Goal: Information Seeking & Learning: Learn about a topic

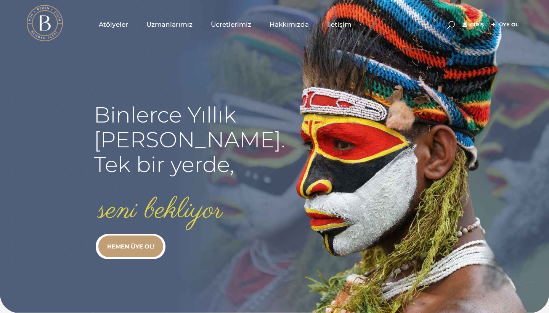
click at [473, 25] on link "Giriş" at bounding box center [473, 24] width 21 height 9
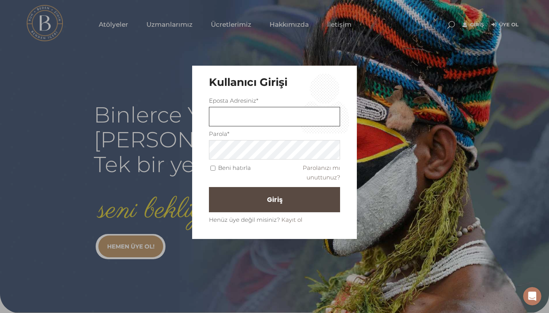
type input "dilek.kulahci@gmail.com"
click at [214, 168] on input "Beni hatırla" at bounding box center [213, 168] width 5 height 5
checkbox input "true"
click at [258, 198] on button "Giriş" at bounding box center [274, 199] width 131 height 25
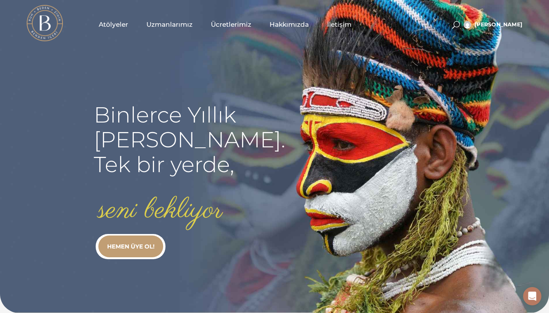
click at [109, 25] on span "Atölyeler" at bounding box center [113, 24] width 29 height 9
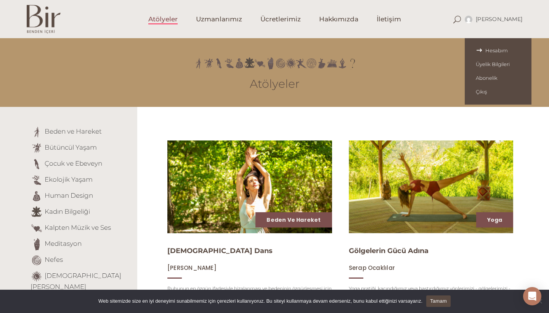
click at [507, 48] on span "Hesabım" at bounding box center [498, 50] width 45 height 6
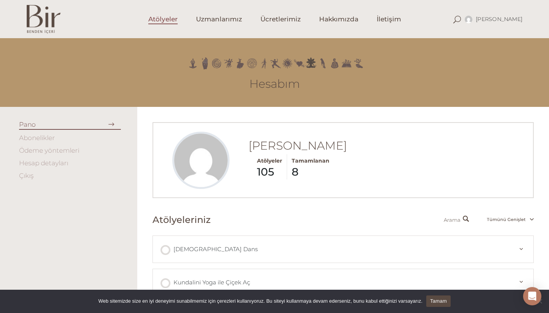
click at [157, 24] on span "Atölyeler" at bounding box center [162, 19] width 29 height 9
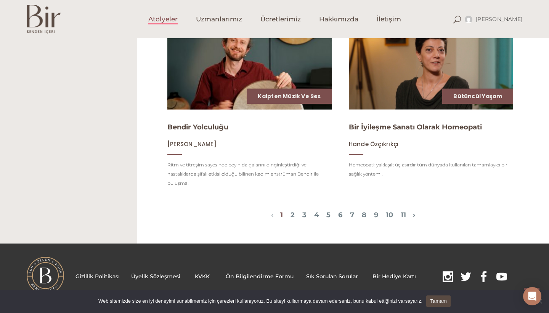
scroll to position [861, 0]
click at [291, 216] on link "2" at bounding box center [293, 215] width 4 height 8
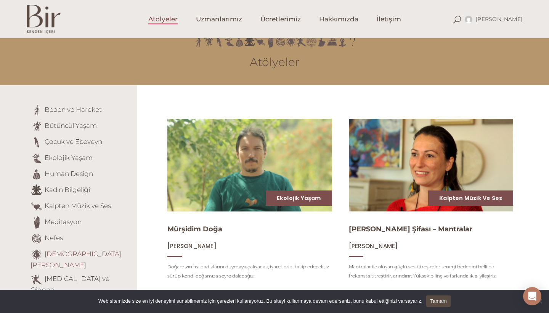
scroll to position [20, 0]
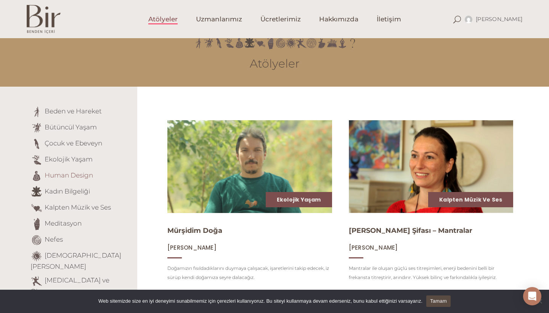
click at [74, 172] on link "Human Design" at bounding box center [69, 175] width 48 height 8
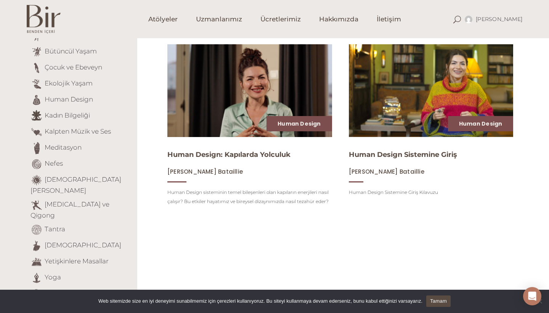
scroll to position [99, 0]
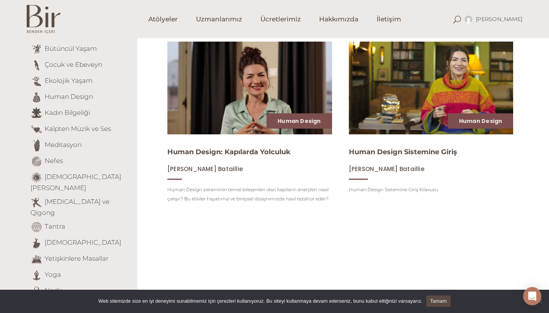
click at [398, 113] on img at bounding box center [431, 87] width 170 height 95
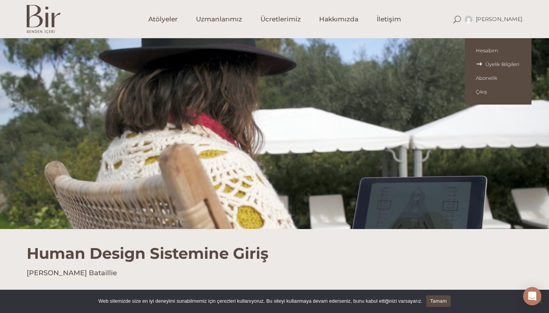
click at [500, 67] on span "Üyelik Bilgileri" at bounding box center [498, 64] width 45 height 6
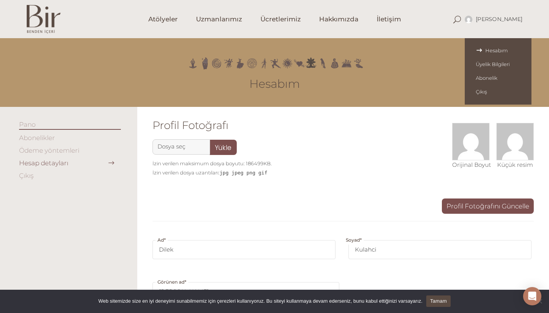
click at [499, 53] on span "Hesabım" at bounding box center [498, 50] width 45 height 6
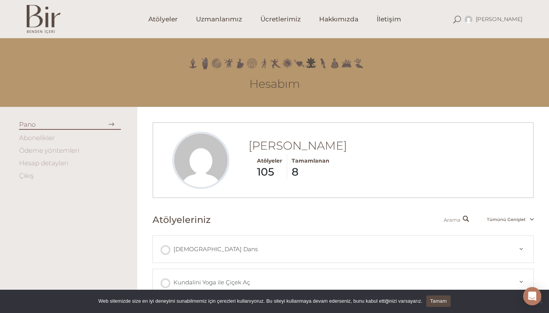
click at [292, 171] on strong "8" at bounding box center [311, 171] width 38 height 9
click at [300, 163] on span "Tamamlanan" at bounding box center [311, 160] width 38 height 7
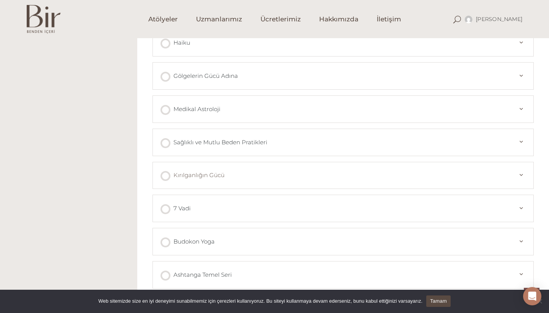
scroll to position [272, 0]
click at [322, 109] on link "Medikal Astroloji" at bounding box center [337, 109] width 352 height 11
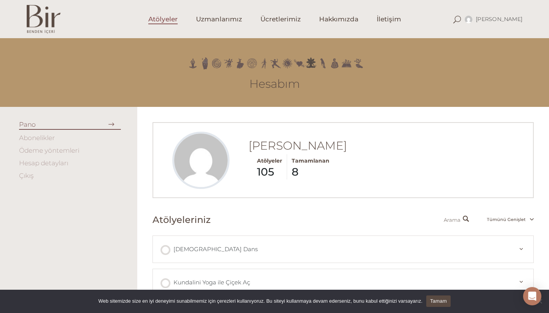
click at [170, 19] on span "Atölyeler" at bounding box center [162, 19] width 29 height 9
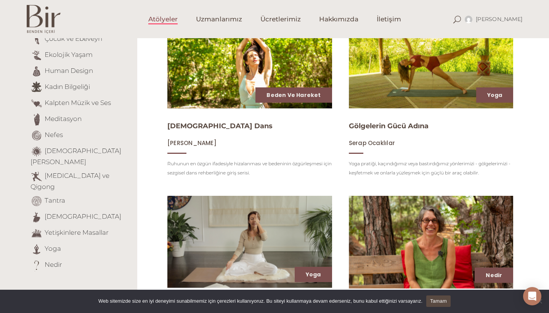
scroll to position [114, 0]
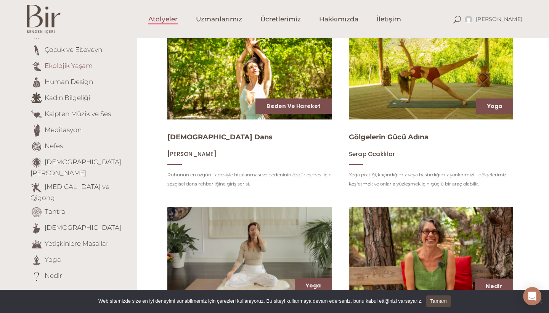
click at [67, 64] on link "Ekolojik Yaşam" at bounding box center [69, 66] width 48 height 8
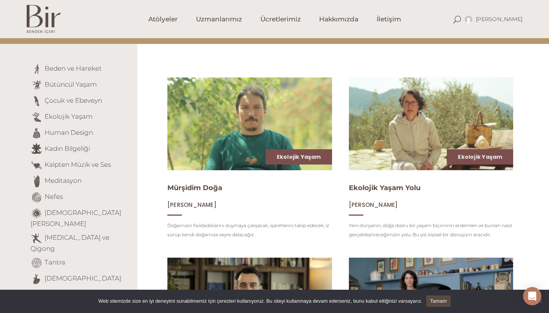
scroll to position [59, 0]
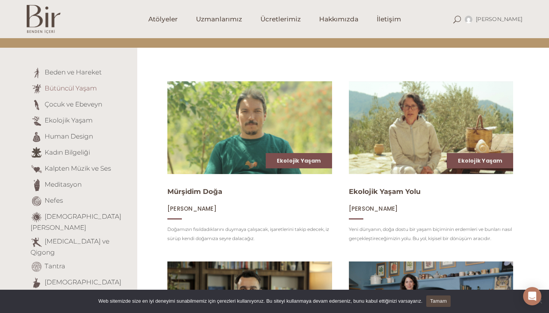
click at [72, 90] on link "Bütüncül Yaşam" at bounding box center [71, 88] width 52 height 8
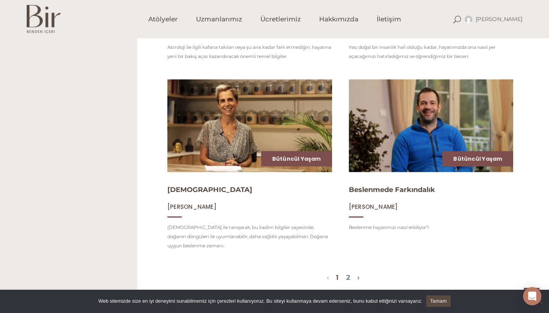
scroll to position [810, 0]
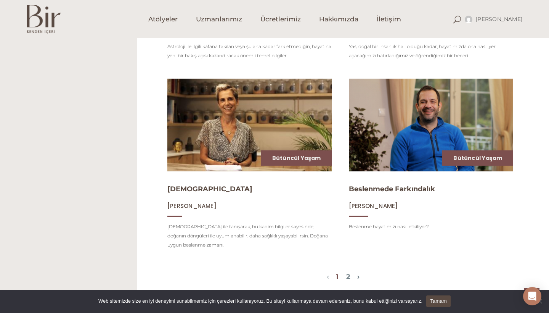
click at [409, 120] on img at bounding box center [431, 124] width 170 height 95
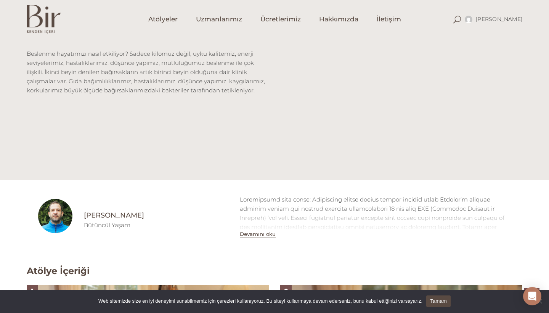
scroll to position [263, 0]
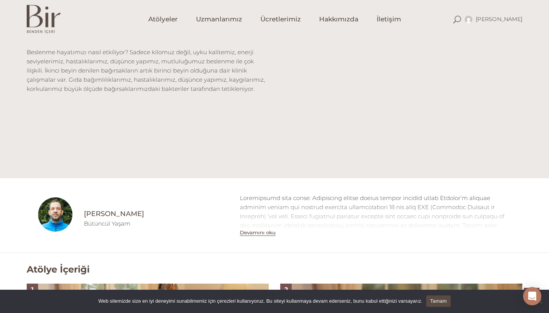
click at [258, 233] on button "Devamını oku" at bounding box center [258, 232] width 36 height 6
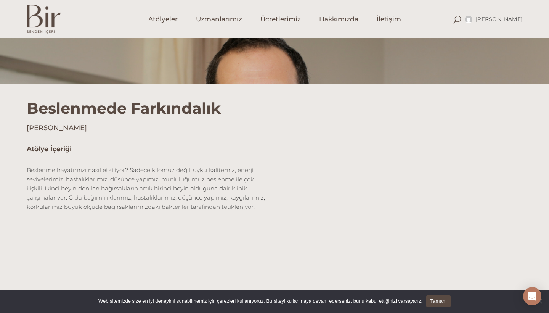
scroll to position [148, 0]
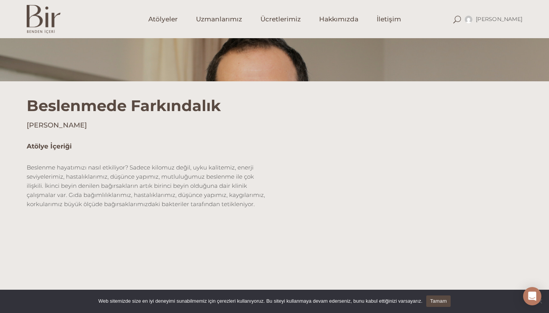
click at [248, 233] on div "Atölye İçeriği Beslenme hayatımızı nasıl etkiliyor? Sadece kilomuz değil, uyku …" at bounding box center [274, 210] width 507 height 137
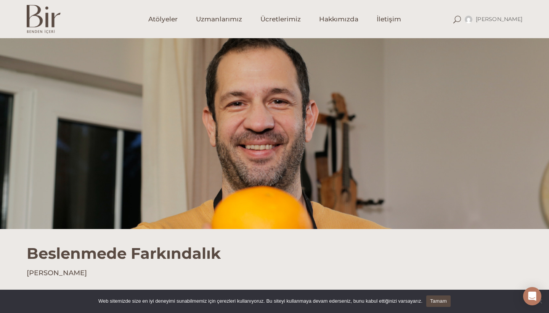
scroll to position [0, 0]
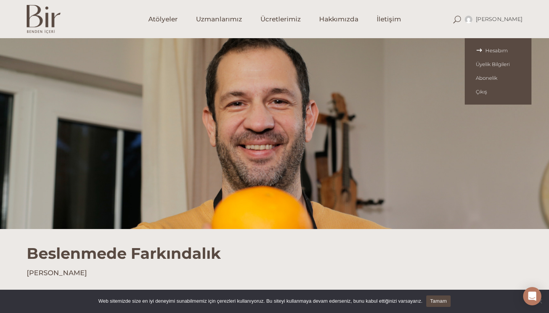
click at [504, 51] on span "Hesabım" at bounding box center [498, 50] width 45 height 6
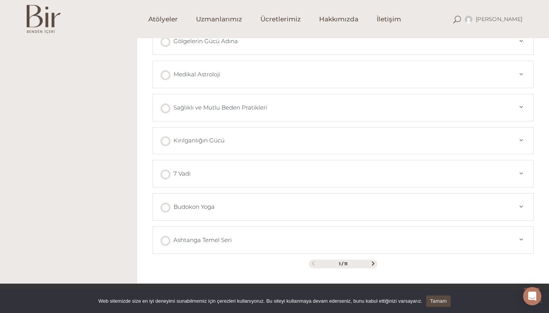
scroll to position [312, 0]
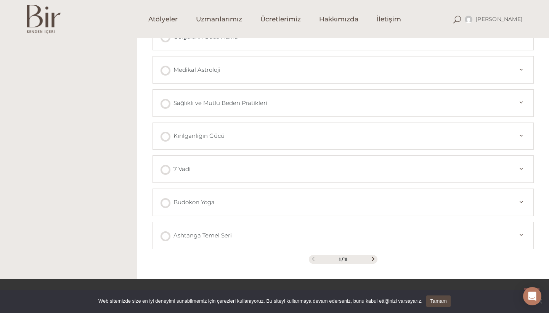
click at [374, 261] on span at bounding box center [373, 259] width 4 height 4
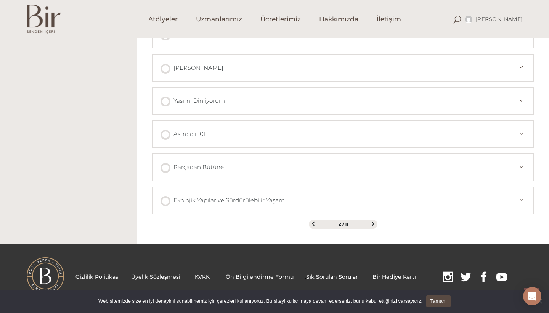
scroll to position [347, 0]
click at [374, 223] on span at bounding box center [373, 223] width 4 height 4
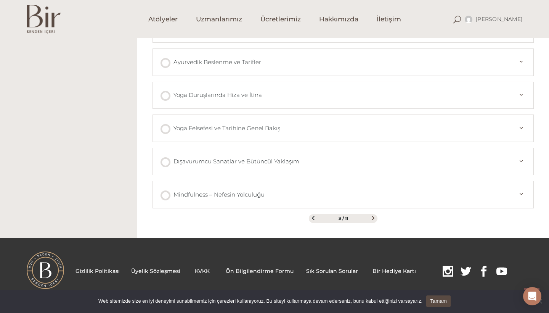
scroll to position [353, 0]
click at [374, 217] on span at bounding box center [373, 218] width 4 height 4
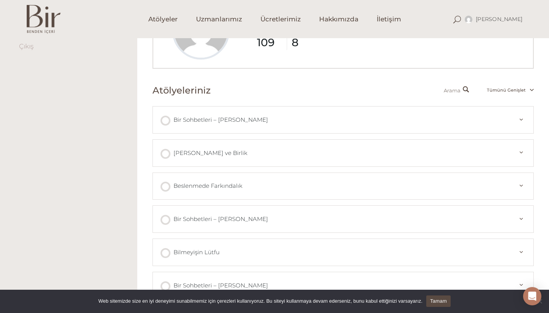
scroll to position [128, 0]
click at [165, 124] on div at bounding box center [166, 122] width 10 height 10
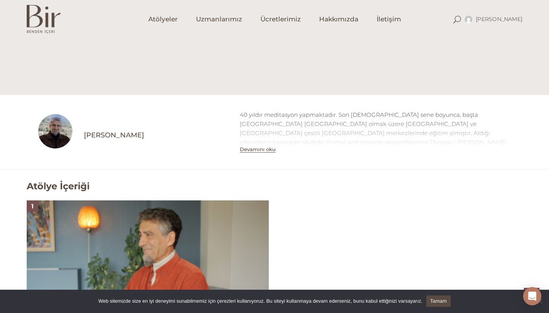
scroll to position [294, 0]
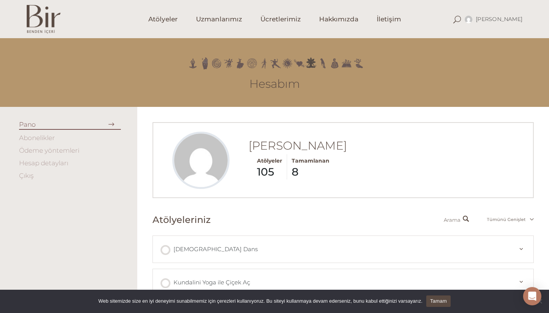
click at [517, 220] on span "Tümünü Genişlet" at bounding box center [507, 219] width 48 height 5
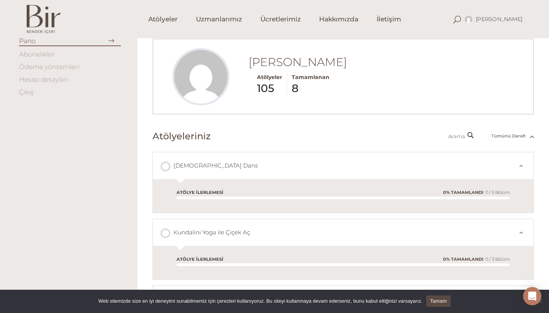
scroll to position [88, 0]
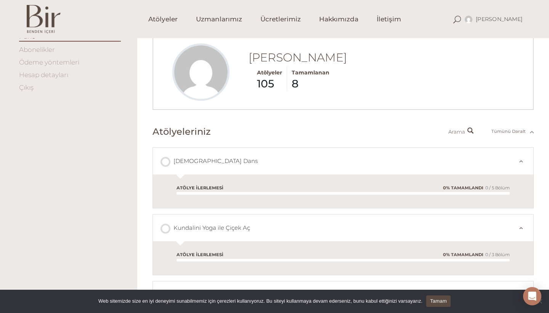
click at [530, 132] on span "Tümünü Daralt" at bounding box center [509, 131] width 43 height 5
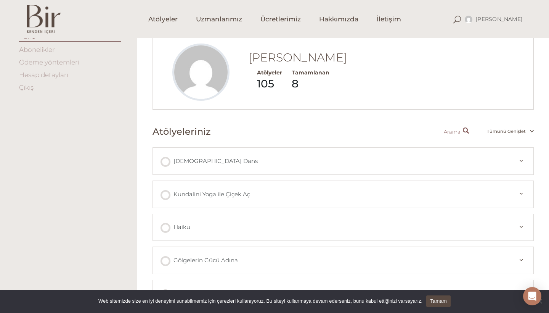
click at [467, 129] on span at bounding box center [467, 131] width 8 height 8
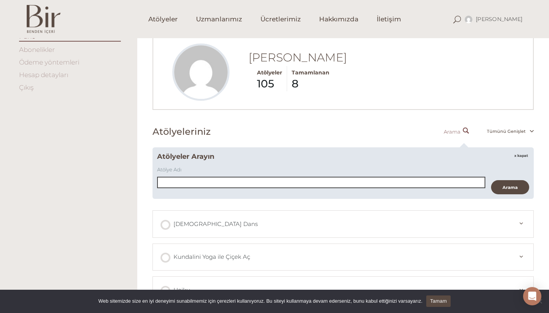
scroll to position [0, 0]
click at [384, 181] on input "Atölye Adı" at bounding box center [321, 182] width 328 height 11
type input "beslenmede farkindalik"
click at [510, 187] on input "Arama" at bounding box center [510, 187] width 38 height 14
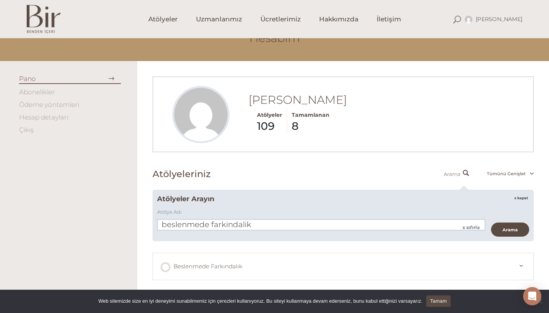
click at [165, 267] on div at bounding box center [166, 267] width 10 height 10
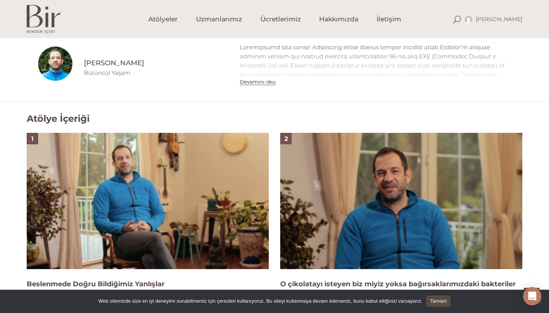
scroll to position [421, 0]
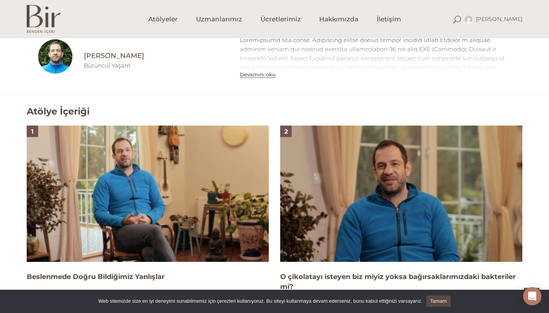
click at [215, 237] on img at bounding box center [148, 194] width 242 height 136
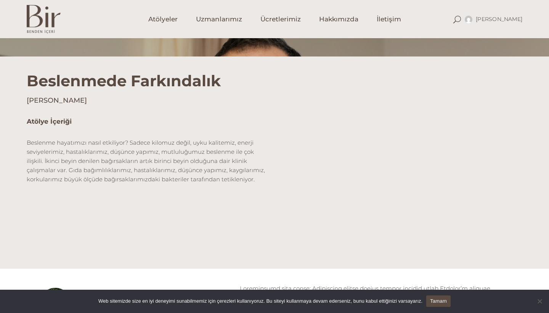
scroll to position [172, 0]
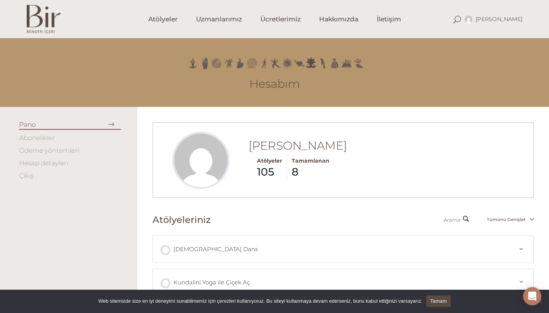
scroll to position [46, 0]
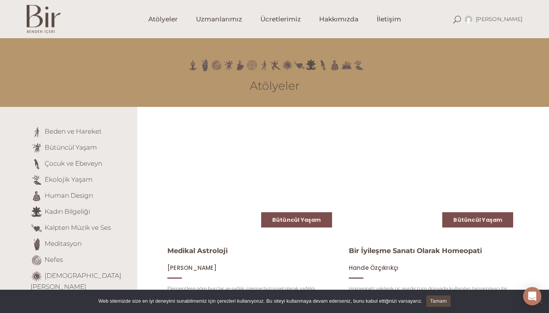
scroll to position [810, 0]
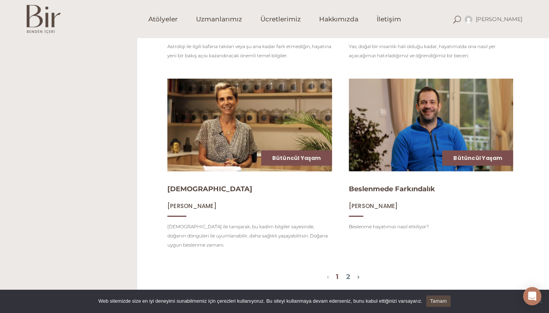
click at [219, 103] on img at bounding box center [250, 124] width 170 height 95
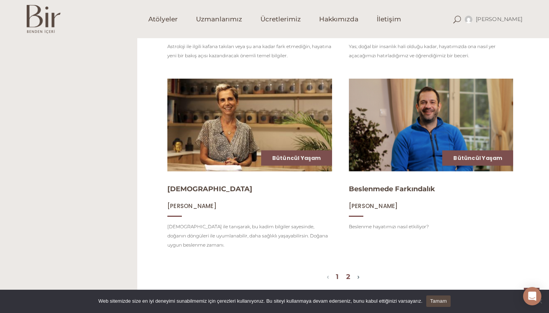
click at [348, 272] on link "2" at bounding box center [348, 276] width 4 height 8
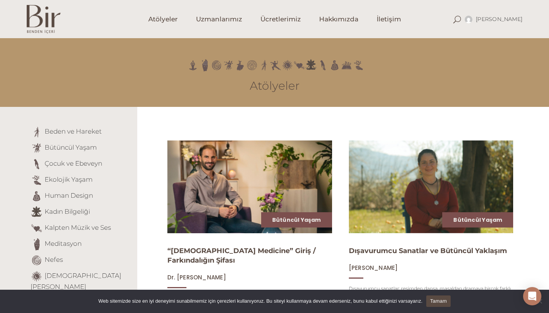
scroll to position [0, 0]
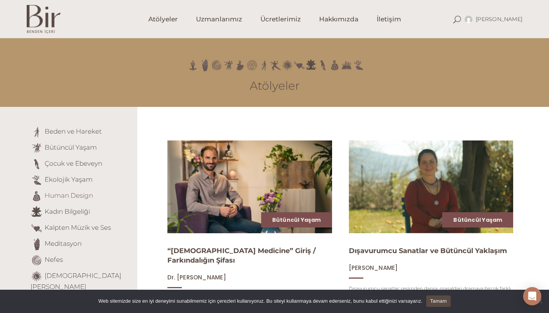
click at [84, 196] on link "Human Design" at bounding box center [69, 196] width 48 height 8
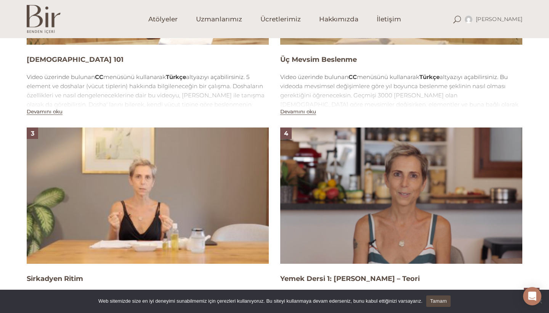
scroll to position [631, 0]
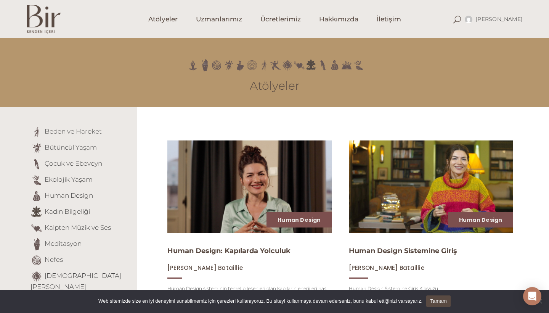
click at [420, 206] on img at bounding box center [431, 186] width 170 height 95
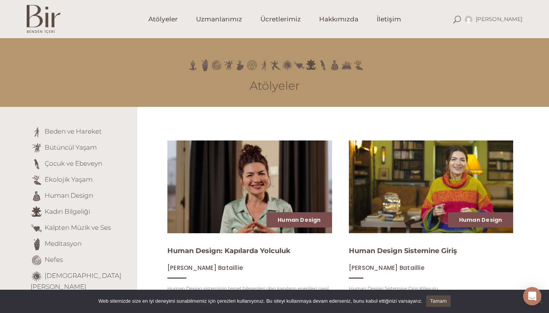
click at [268, 191] on img at bounding box center [250, 186] width 170 height 95
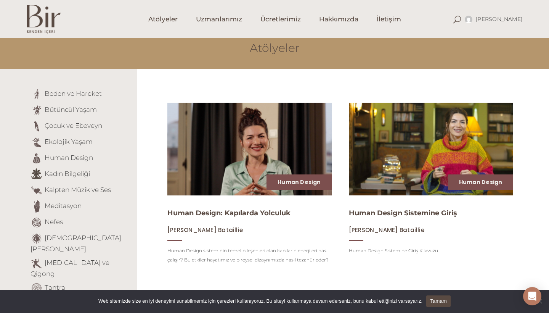
scroll to position [39, 0]
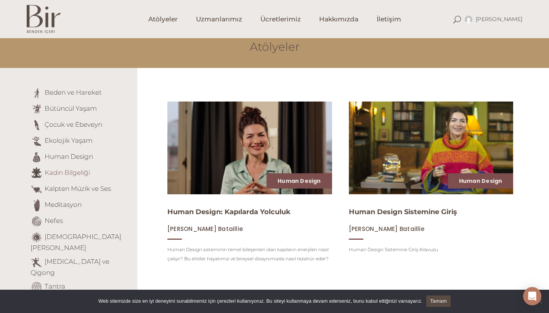
click at [76, 173] on link "Kadın Bilgeliği" at bounding box center [67, 173] width 45 height 8
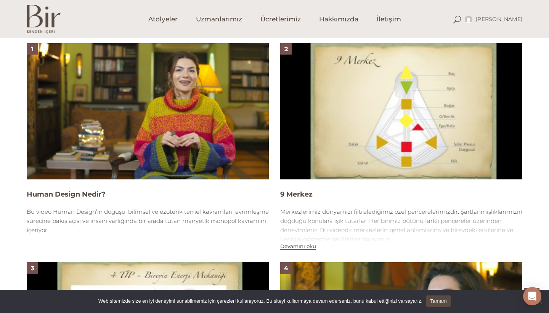
scroll to position [499, 0]
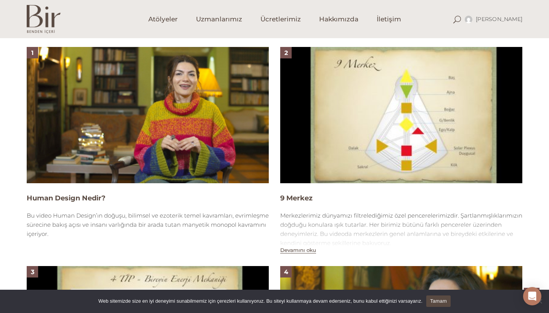
click at [236, 164] on img at bounding box center [148, 115] width 242 height 136
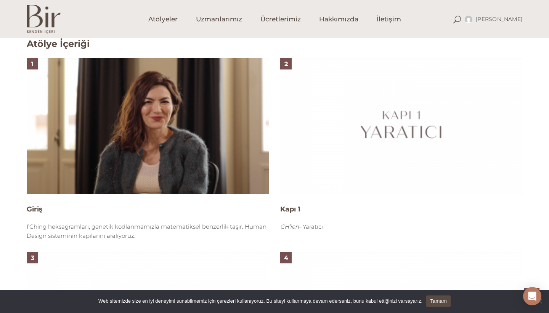
scroll to position [484, 0]
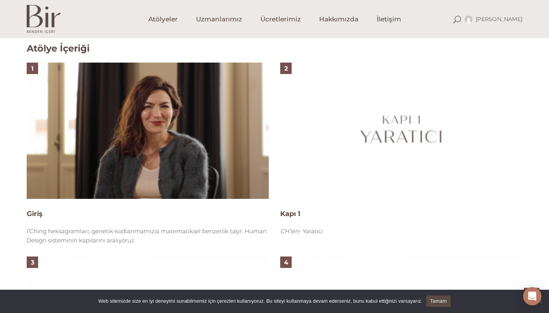
click at [174, 149] on img at bounding box center [148, 131] width 242 height 136
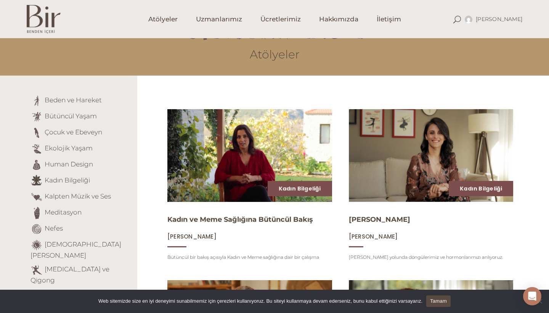
scroll to position [31, 0]
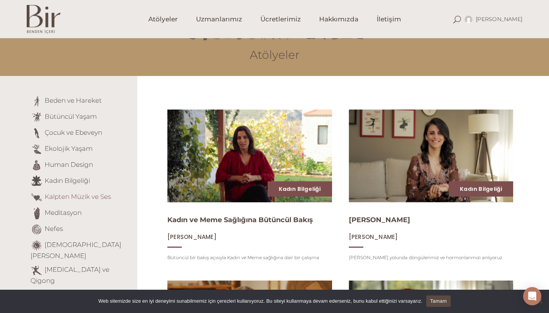
click at [88, 198] on link "Kalpten Müzik ve Ses" at bounding box center [78, 197] width 66 height 8
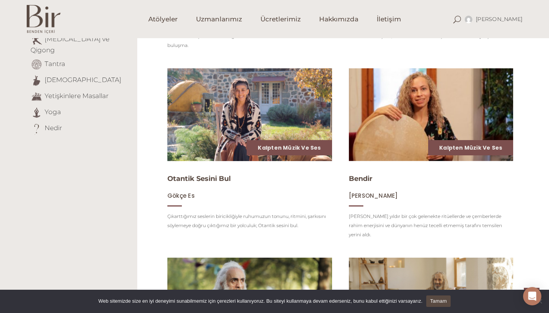
scroll to position [261, 0]
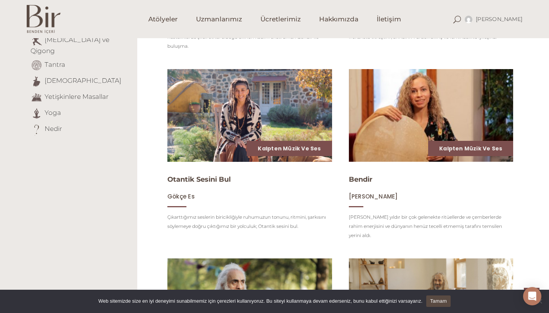
click at [267, 140] on img at bounding box center [250, 115] width 170 height 95
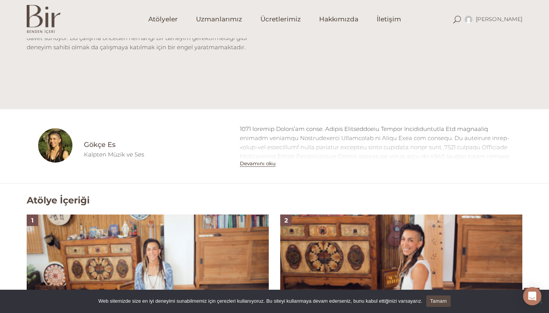
scroll to position [337, 0]
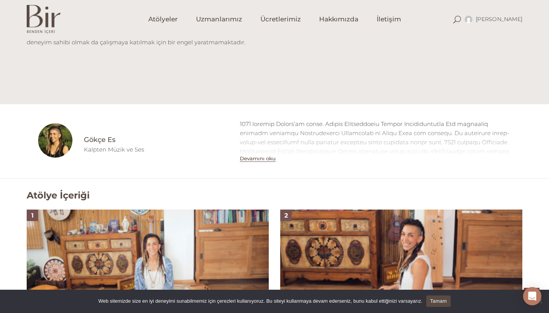
click at [147, 250] on img at bounding box center [148, 277] width 242 height 136
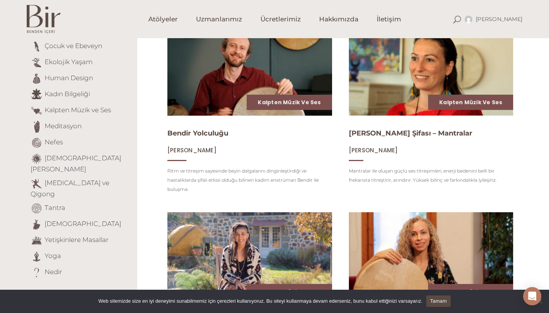
scroll to position [113, 0]
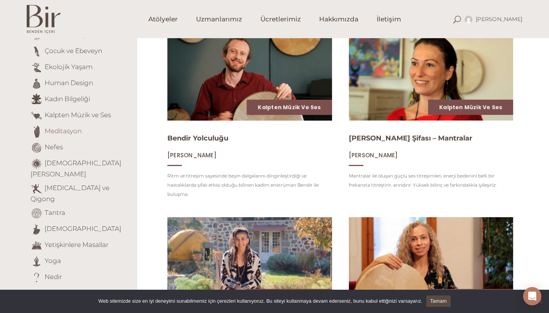
click at [72, 134] on link "Meditasyon" at bounding box center [63, 131] width 37 height 8
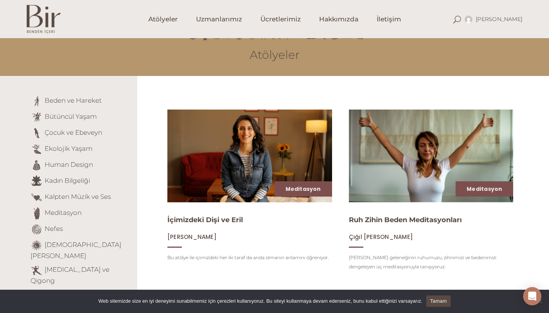
scroll to position [29, 0]
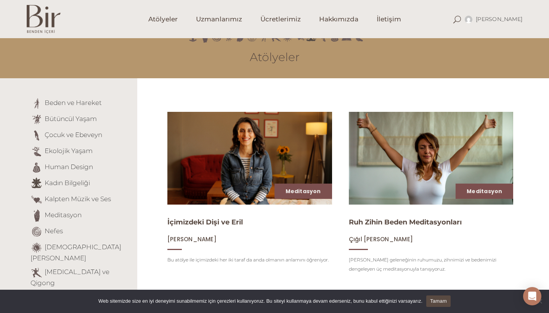
click at [388, 151] on img at bounding box center [431, 157] width 170 height 95
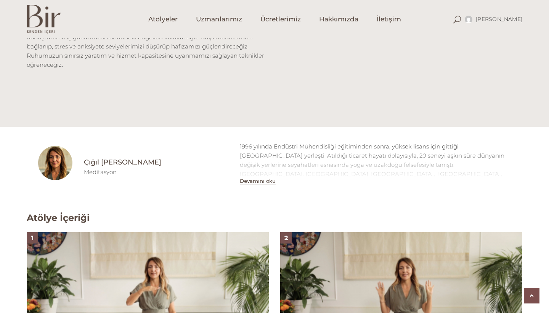
scroll to position [352, 0]
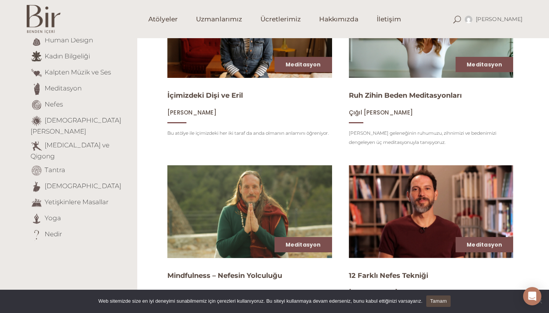
scroll to position [159, 0]
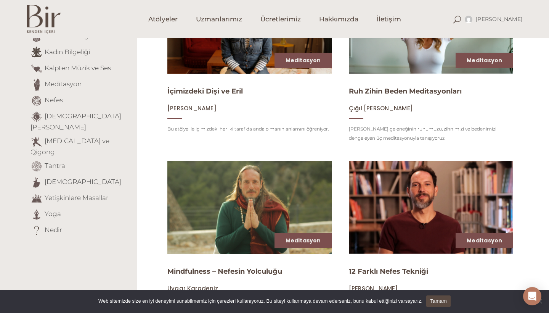
click at [227, 203] on img at bounding box center [250, 206] width 170 height 95
click at [56, 105] on li "Nefes" at bounding box center [81, 101] width 101 height 12
click at [56, 99] on link "Nefes" at bounding box center [54, 100] width 18 height 8
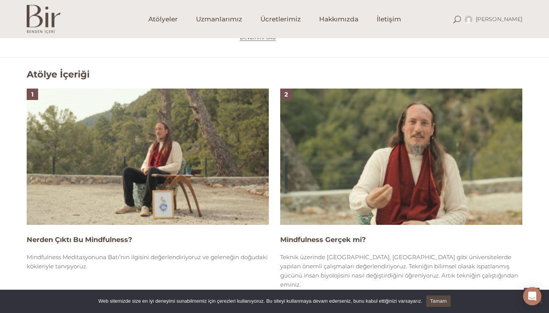
scroll to position [497, 0]
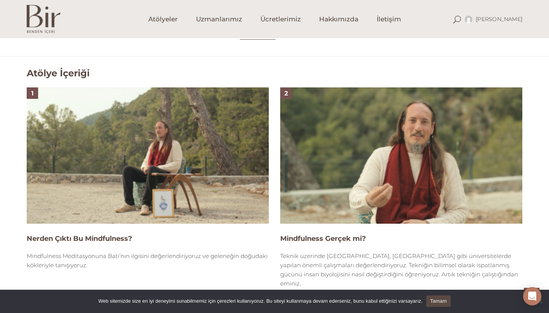
click at [212, 187] on img at bounding box center [148, 155] width 242 height 136
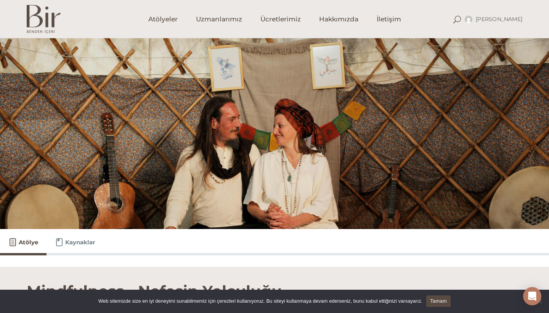
scroll to position [497, 0]
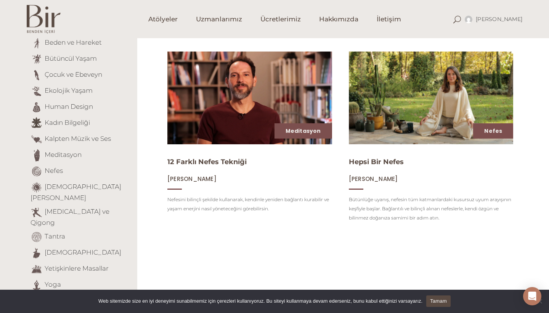
scroll to position [88, 0]
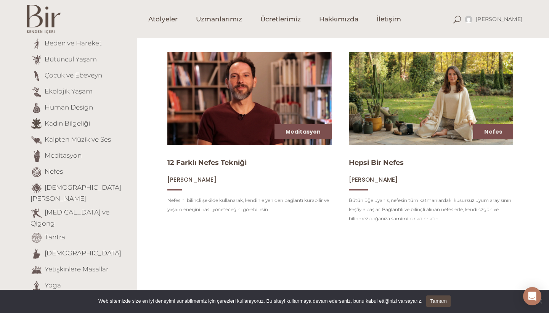
click at [369, 122] on img at bounding box center [431, 98] width 170 height 95
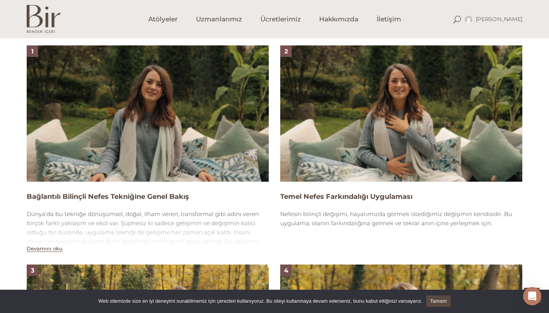
scroll to position [486, 0]
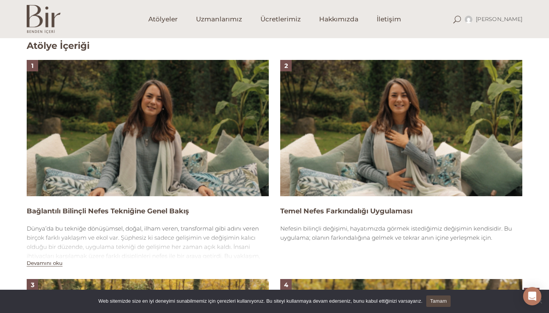
click at [212, 139] on img at bounding box center [148, 128] width 242 height 136
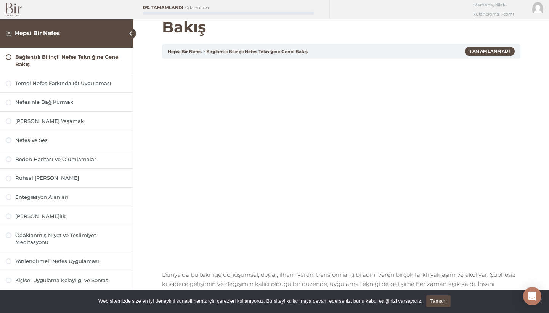
scroll to position [31, 0]
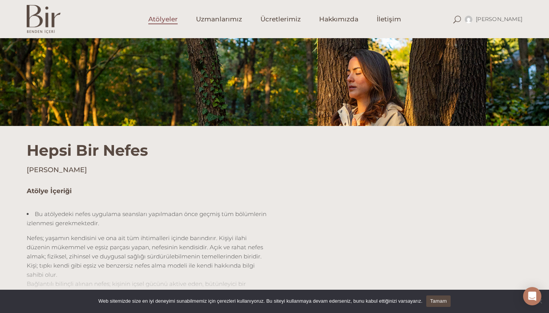
scroll to position [101, 0]
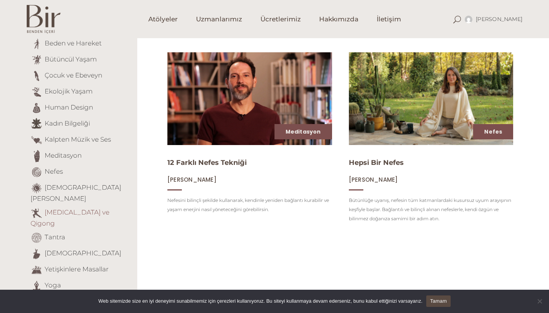
scroll to position [88, 0]
click at [90, 187] on link "[DEMOGRAPHIC_DATA][PERSON_NAME]" at bounding box center [76, 193] width 91 height 19
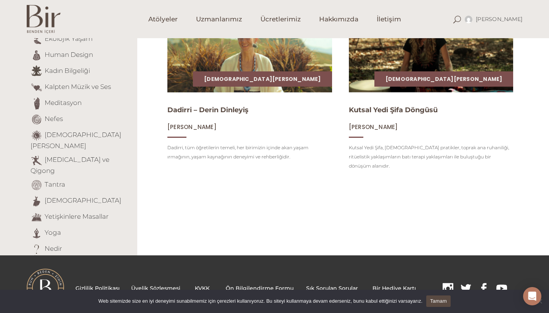
scroll to position [140, 0]
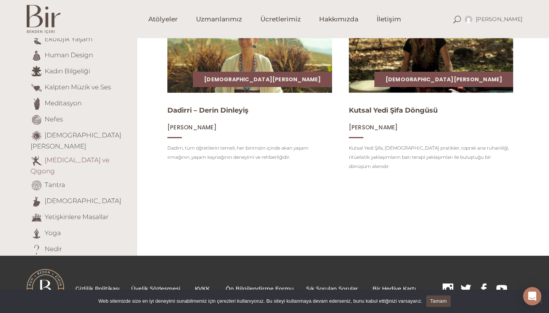
click at [89, 156] on link "[MEDICAL_DATA] ve Qigong" at bounding box center [70, 165] width 79 height 19
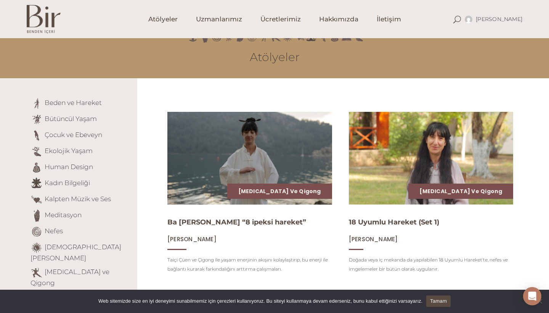
scroll to position [31, 0]
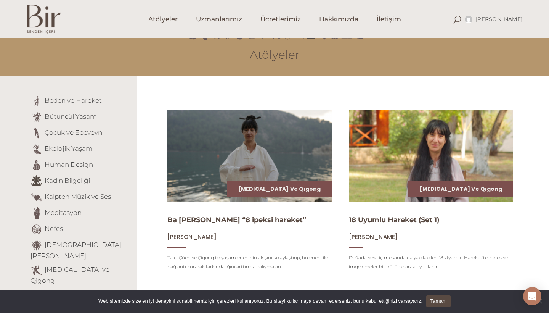
click at [272, 128] on img at bounding box center [250, 155] width 170 height 95
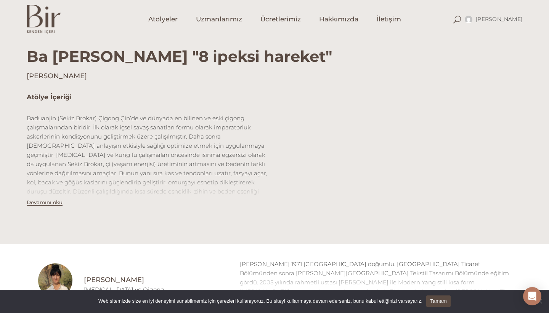
scroll to position [186, 0]
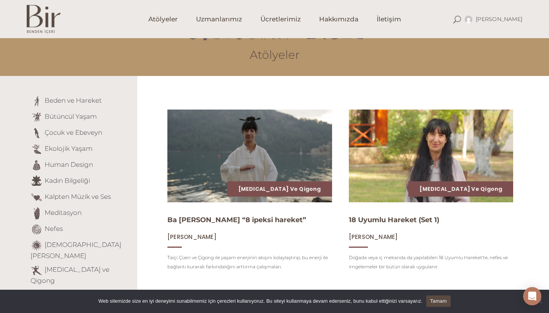
scroll to position [31, 0]
click at [398, 178] on img at bounding box center [431, 155] width 170 height 95
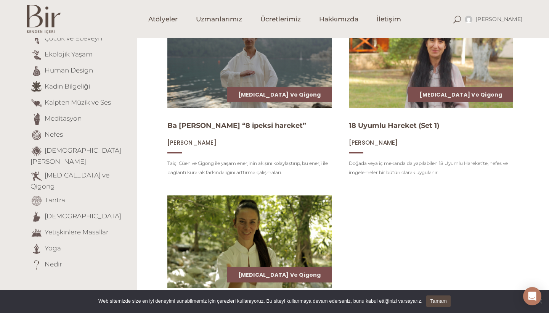
scroll to position [127, 0]
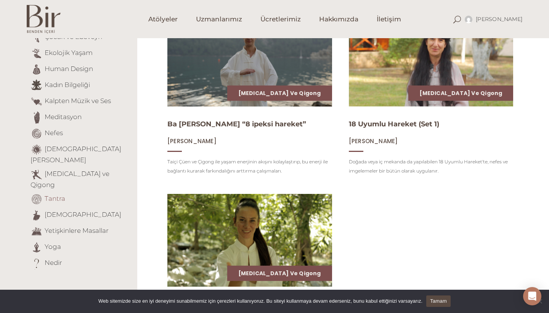
click at [57, 195] on link "Tantra" at bounding box center [55, 199] width 21 height 8
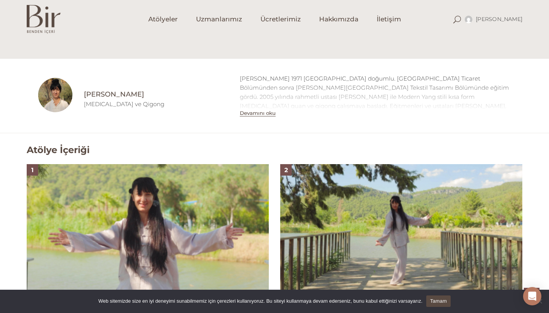
scroll to position [383, 0]
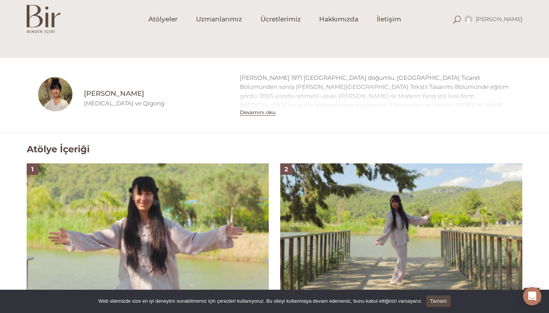
click at [188, 227] on img at bounding box center [148, 231] width 242 height 136
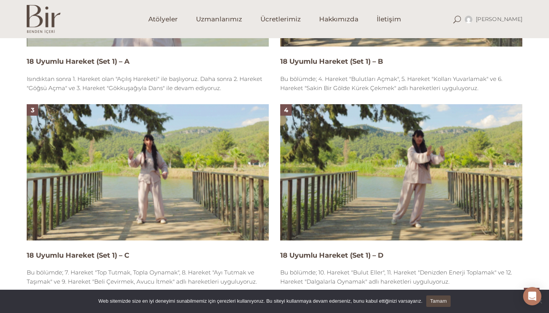
scroll to position [636, 0]
click at [448, 306] on link "Tamam" at bounding box center [439, 300] width 24 height 11
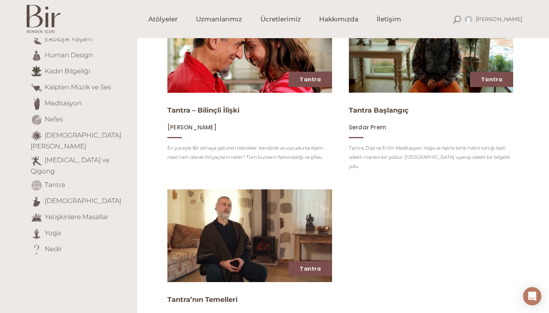
scroll to position [139, 0]
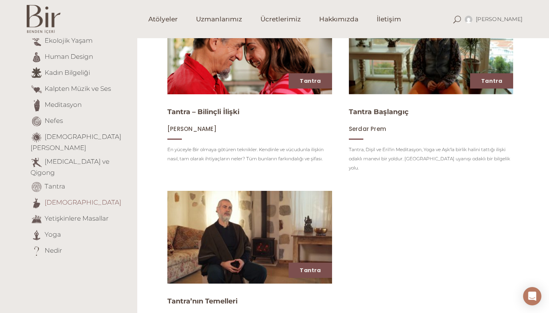
click at [65, 198] on link "[DEMOGRAPHIC_DATA]" at bounding box center [83, 202] width 77 height 8
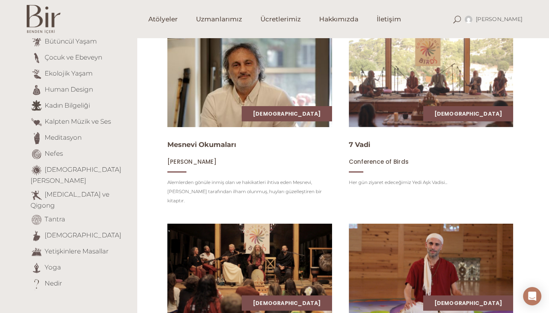
scroll to position [109, 0]
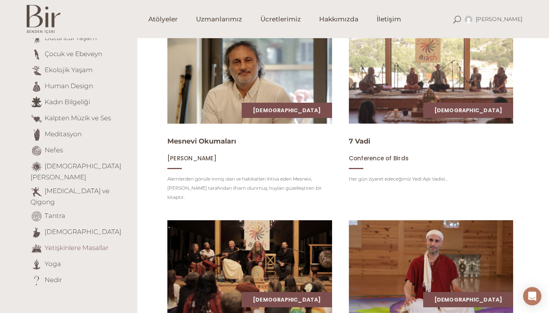
click at [79, 244] on link "Yetişkinlere Masallar" at bounding box center [77, 248] width 64 height 8
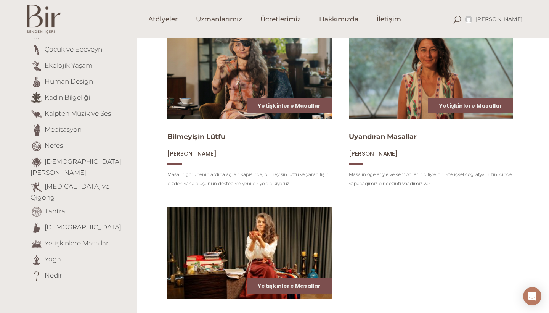
scroll to position [116, 0]
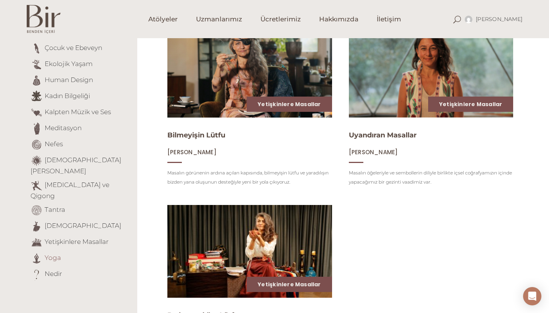
click at [52, 254] on link "Yoga" at bounding box center [53, 258] width 16 height 8
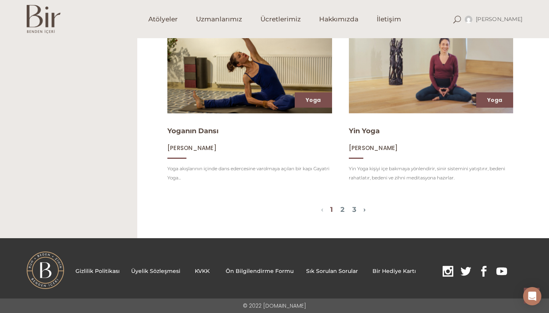
scroll to position [876, 0]
click at [341, 211] on link "2" at bounding box center [343, 210] width 4 height 8
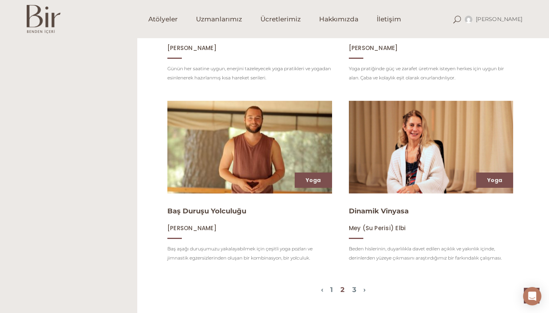
scroll to position [774, 0]
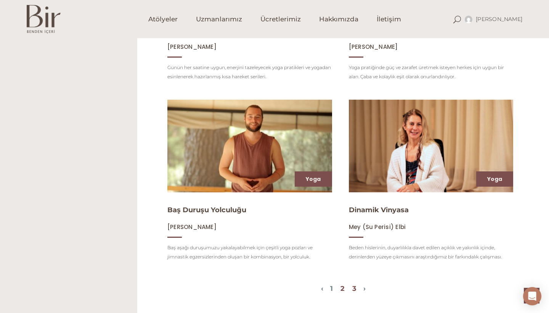
click at [356, 291] on link "3" at bounding box center [355, 288] width 4 height 8
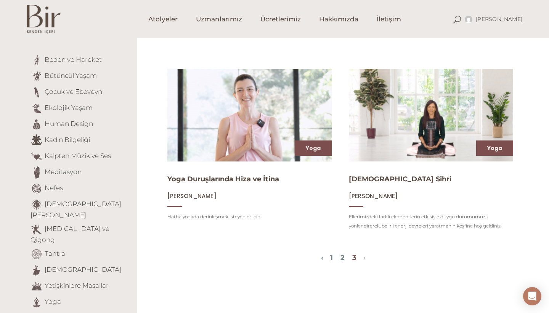
scroll to position [78, 0]
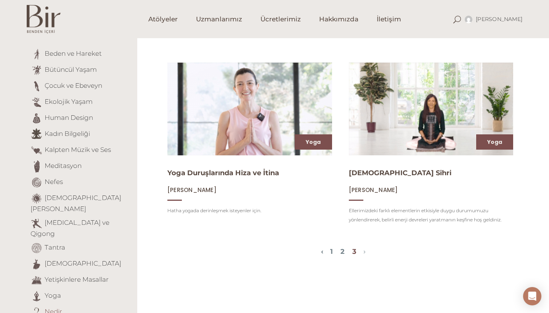
click at [51, 308] on link "Nedir" at bounding box center [54, 312] width 18 height 8
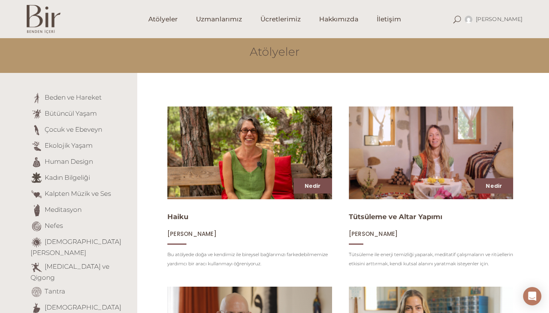
scroll to position [37, 0]
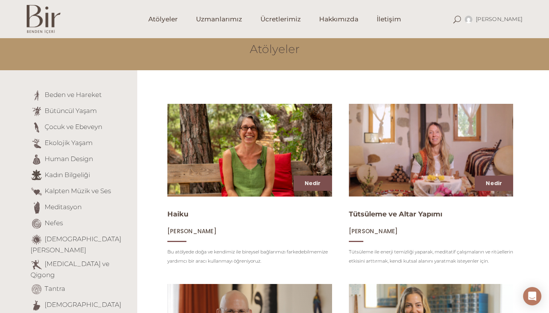
click at [246, 147] on img at bounding box center [250, 149] width 170 height 95
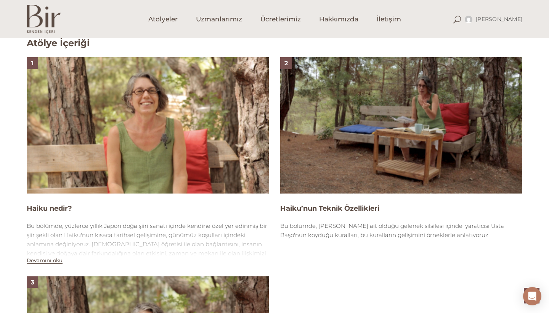
scroll to position [489, 0]
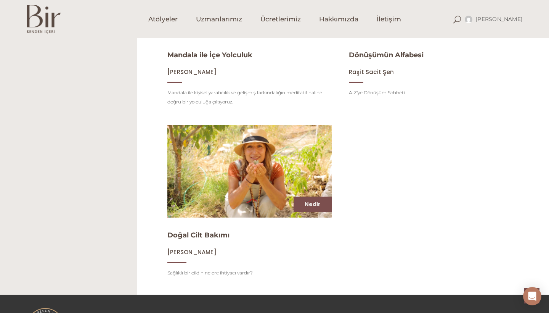
scroll to position [567, 0]
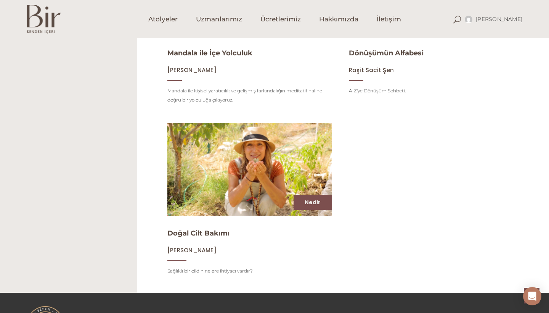
click at [216, 190] on img at bounding box center [250, 168] width 170 height 95
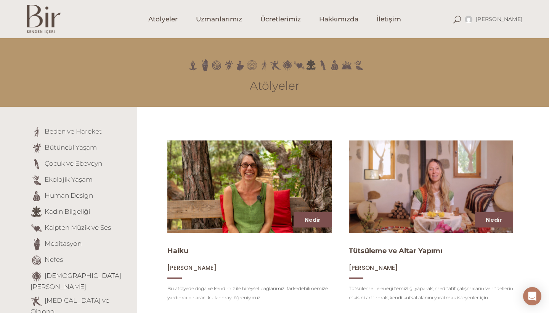
scroll to position [0, 0]
click at [84, 198] on link "Human Design" at bounding box center [69, 196] width 48 height 8
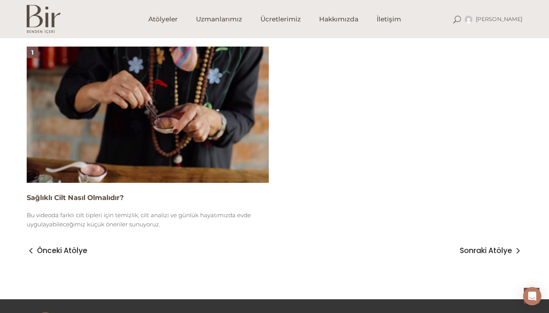
scroll to position [500, 0]
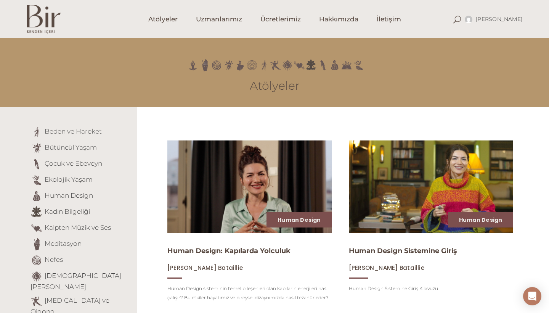
click at [411, 174] on img at bounding box center [431, 186] width 170 height 95
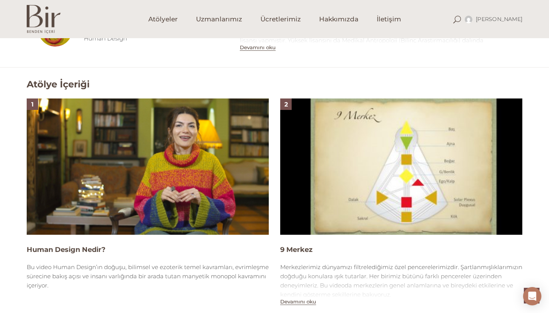
scroll to position [450, 0]
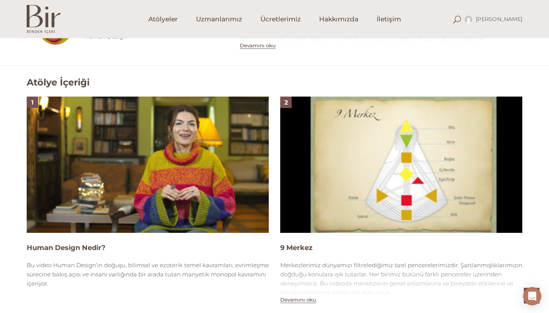
click at [224, 207] on img at bounding box center [148, 165] width 242 height 136
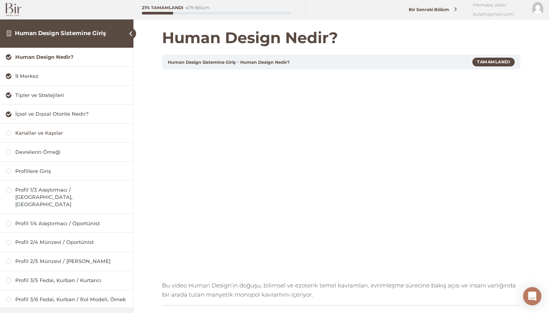
click at [46, 132] on div "Kanallar ve Kapılar" at bounding box center [71, 132] width 112 height 7
